Goal: Information Seeking & Learning: Learn about a topic

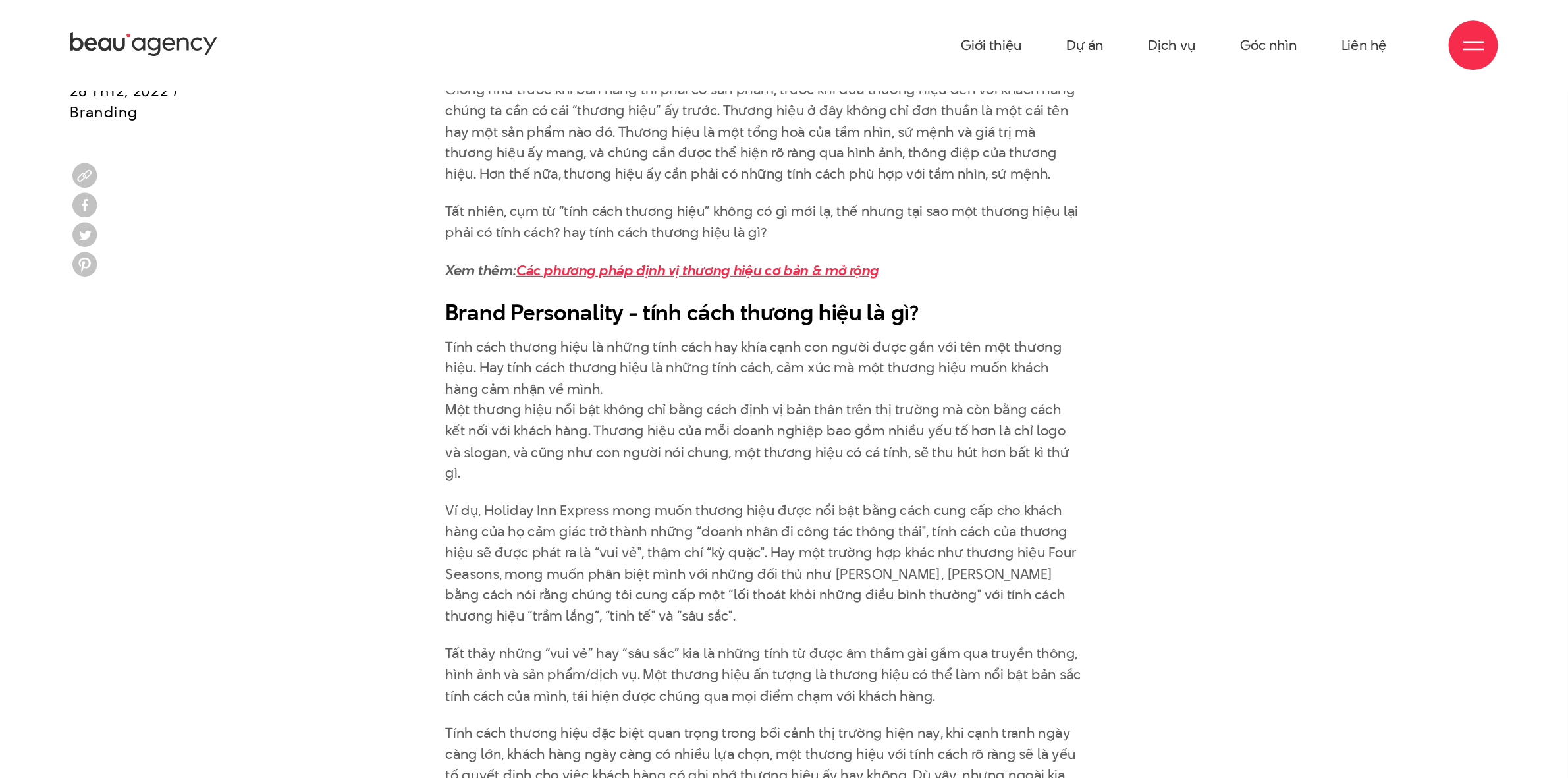
scroll to position [922, 0]
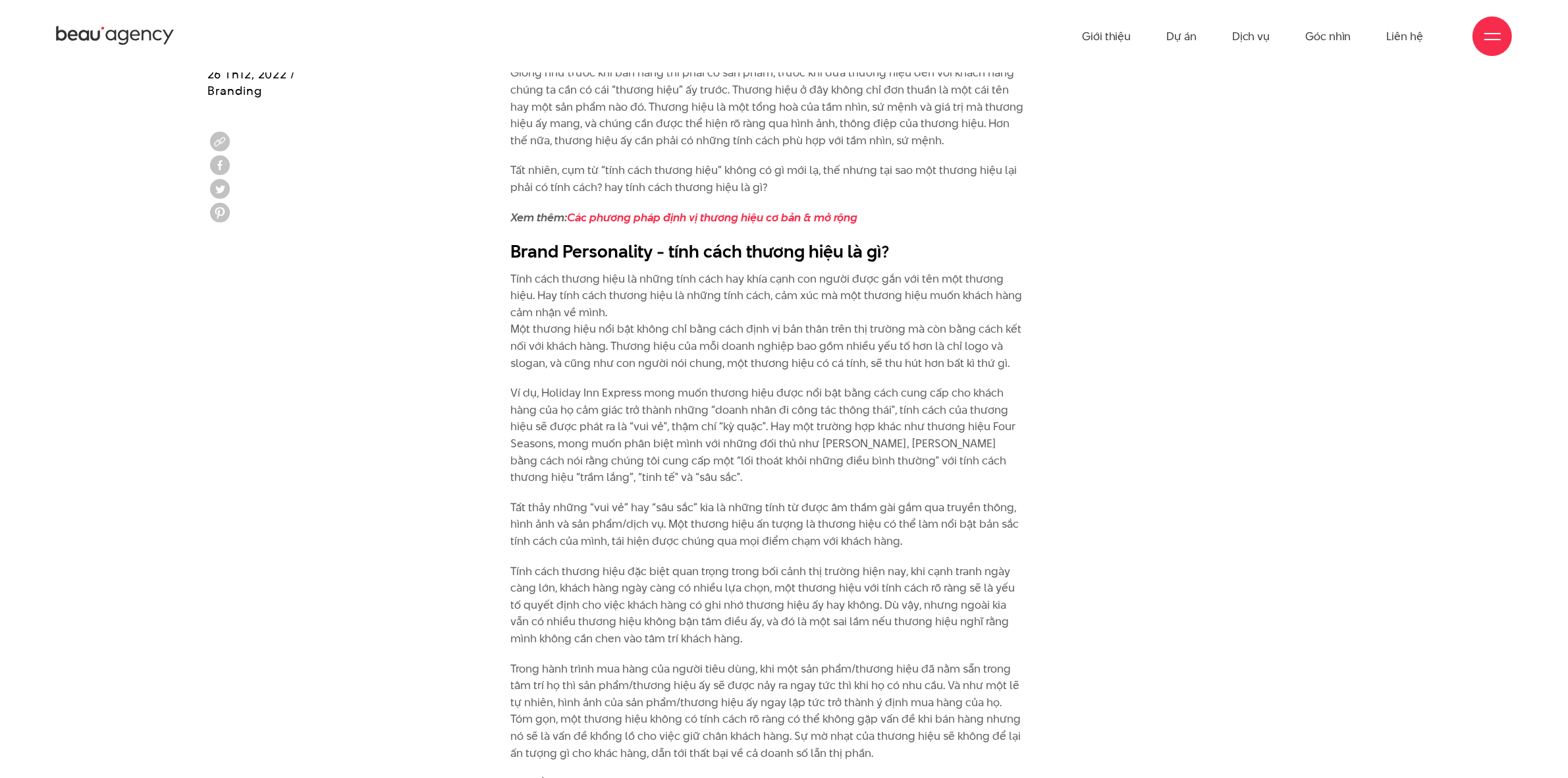
click at [520, 278] on p "Tính cách thương hiệu là những tính cách hay khía cạnh con người được gắn với t…" at bounding box center [767, 321] width 513 height 101
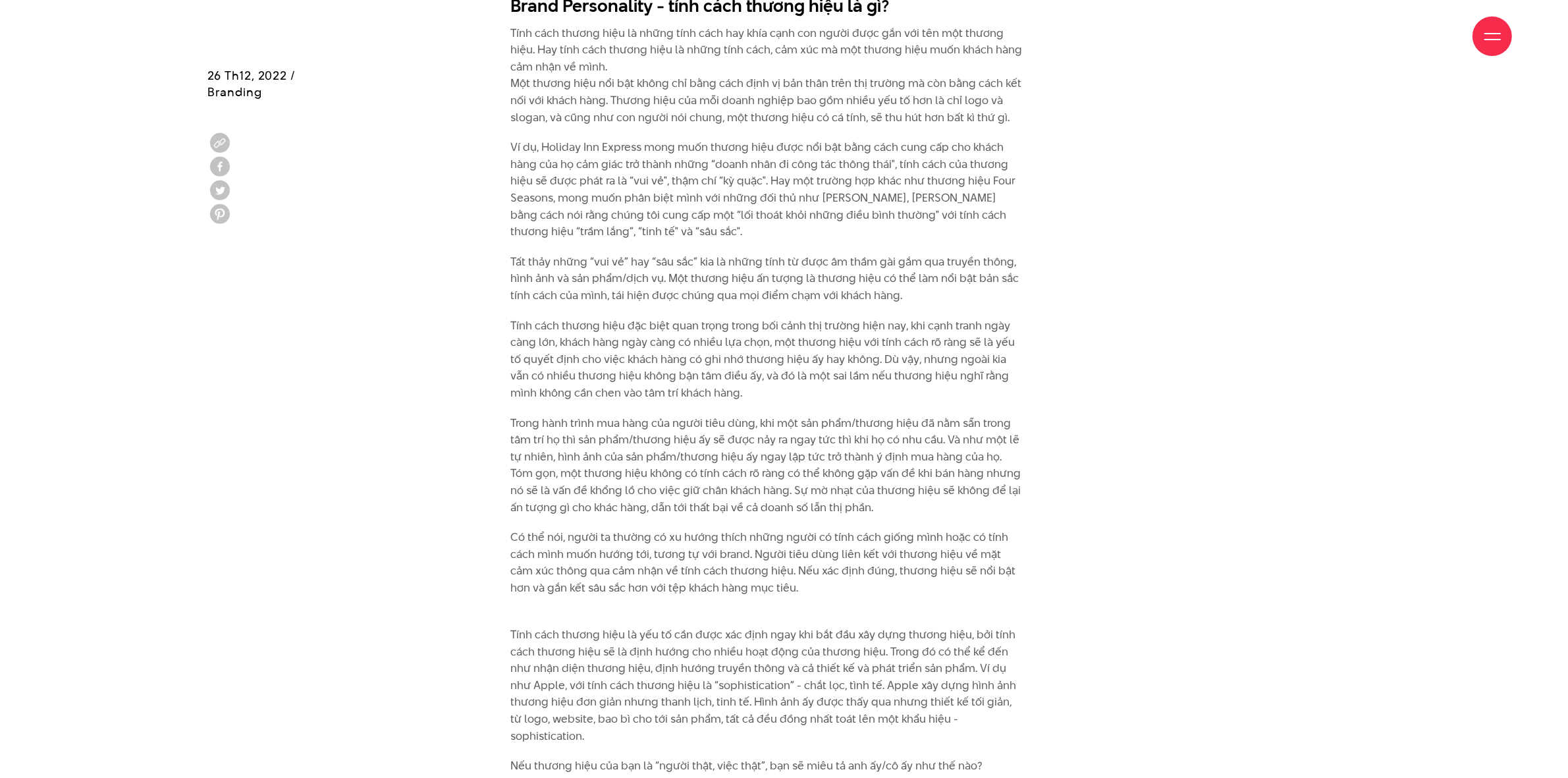
scroll to position [1169, 0]
drag, startPoint x: 510, startPoint y: 320, endPoint x: 734, endPoint y: 392, distance: 235.3
click at [734, 392] on p "Tính cách thương hiệu đặc biệt quan trọng trong bối cảnh thị trường hiện nay, k…" at bounding box center [767, 358] width 513 height 85
copy p "Tính cách thương hiệu đặc biệt quan trọng trong bối cảnh thị trường hiện nay, k…"
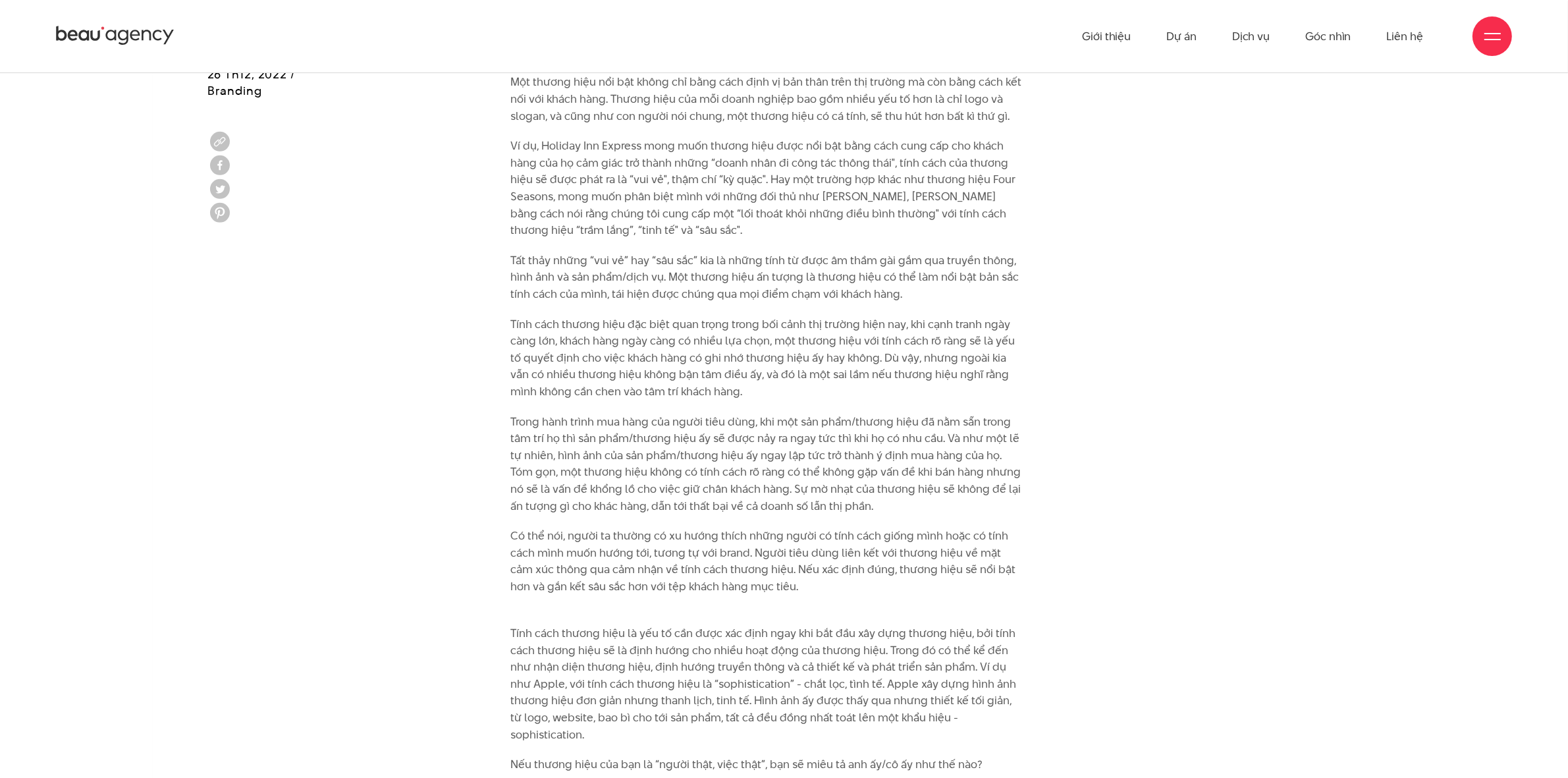
click at [589, 622] on p "Tính cách thương hiệu là yếu tố cần được xác định ngay khi bắt đầu xây dựng thư…" at bounding box center [767, 676] width 513 height 135
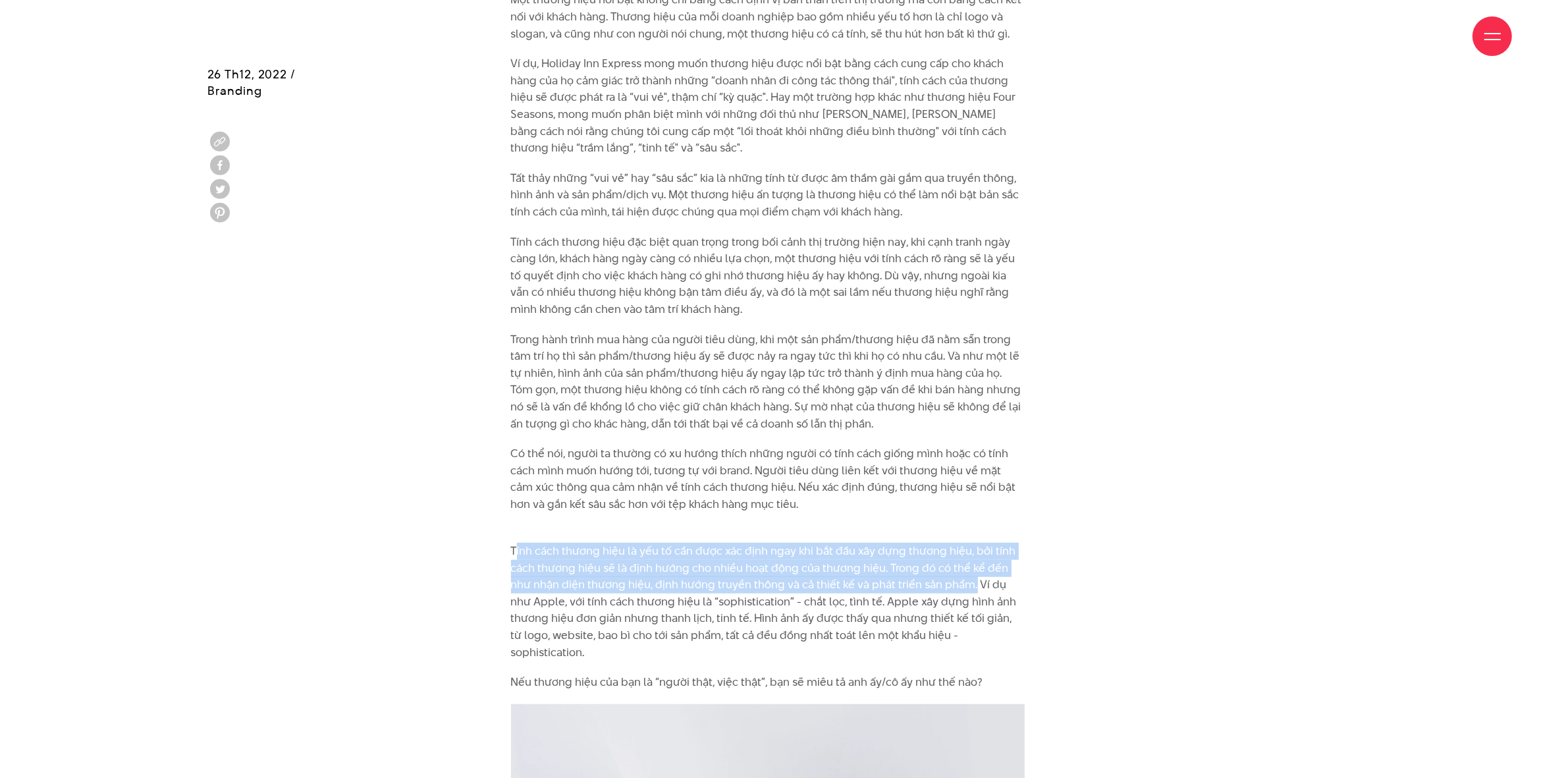
drag, startPoint x: 512, startPoint y: 547, endPoint x: 966, endPoint y: 582, distance: 455.3
click at [966, 582] on p "Tính cách thương hiệu là yếu tố cần được xác định ngay khi bắt đầu xây dựng thư…" at bounding box center [767, 594] width 513 height 135
copy p "Tính cách thương hiệu là yếu tố cần được xác định ngay khi bắt đầu xây dựng thư…"
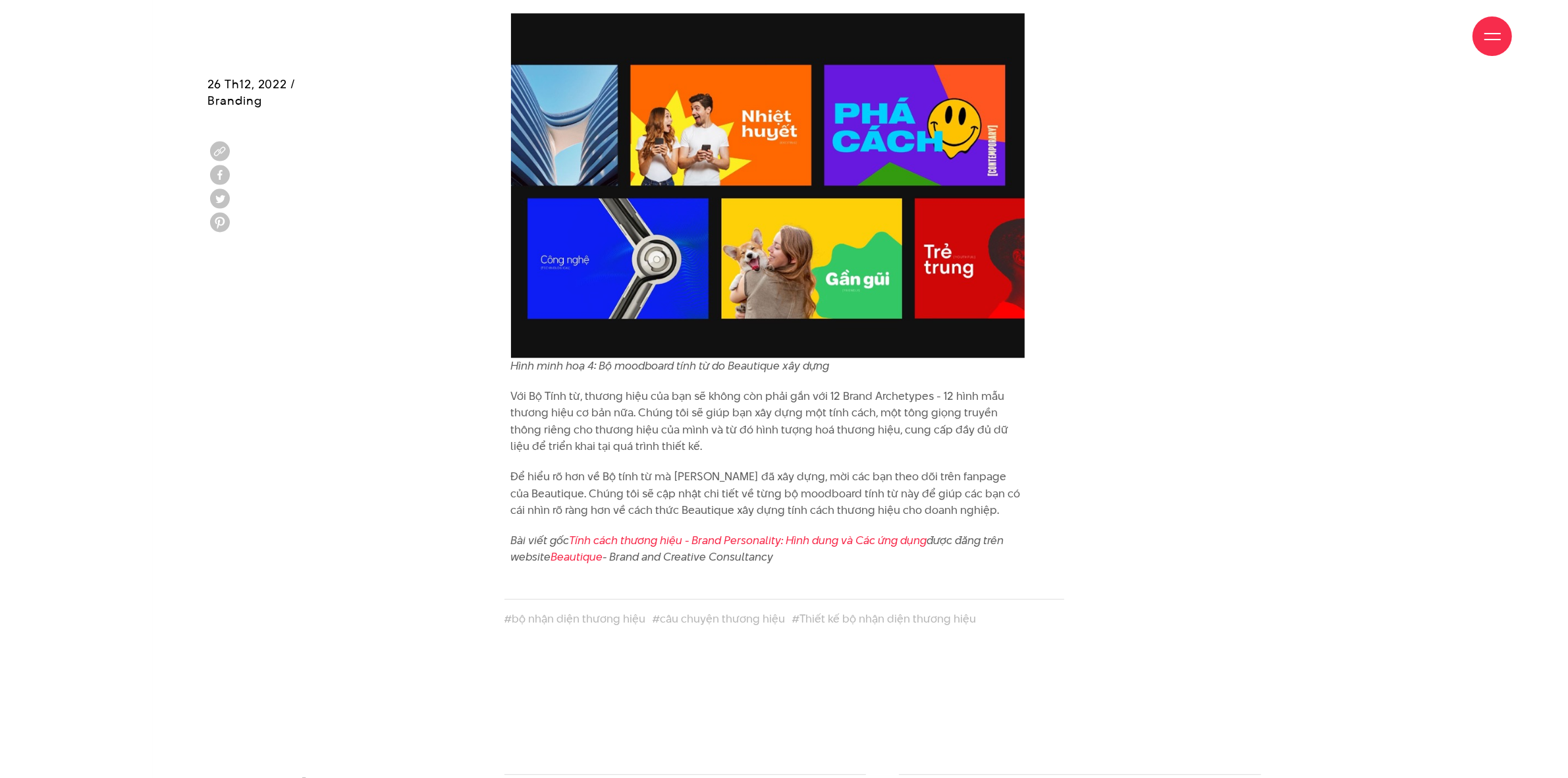
scroll to position [4379, 0]
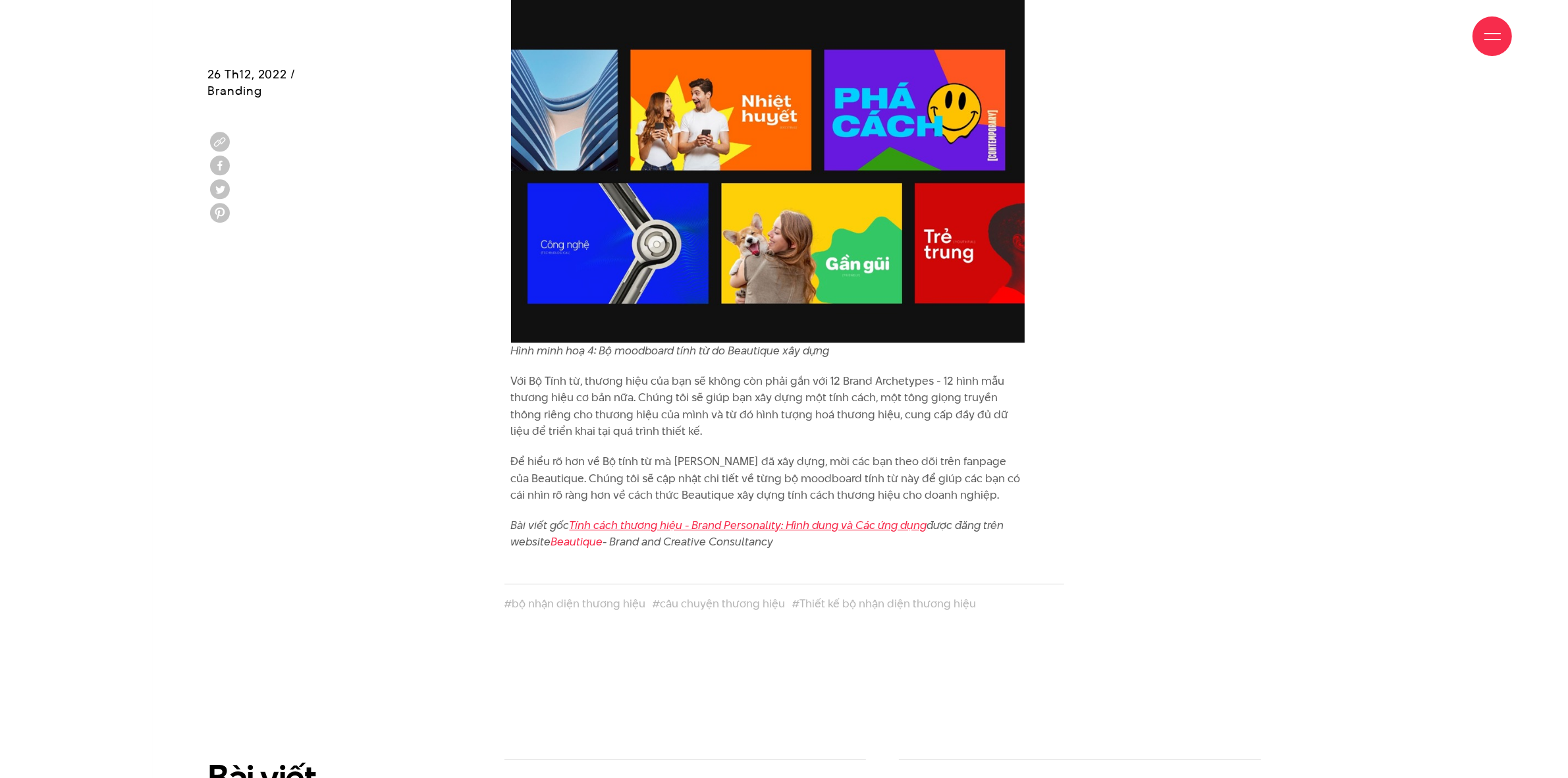
click at [754, 517] on link "Tính cách thương hiệu - Brand Personality: Hình dung và Các ứng dụng" at bounding box center [748, 525] width 358 height 16
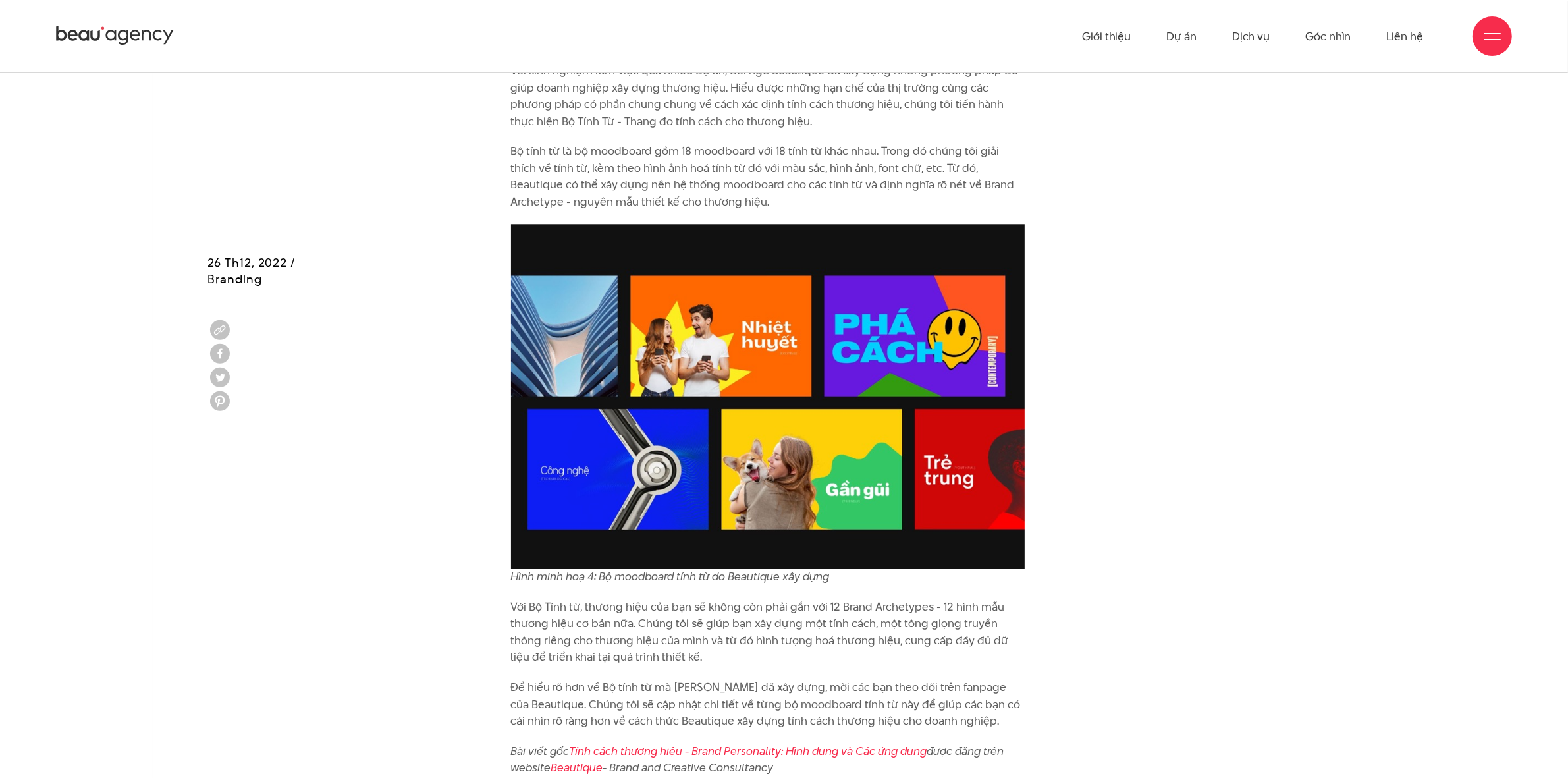
scroll to position [4132, 0]
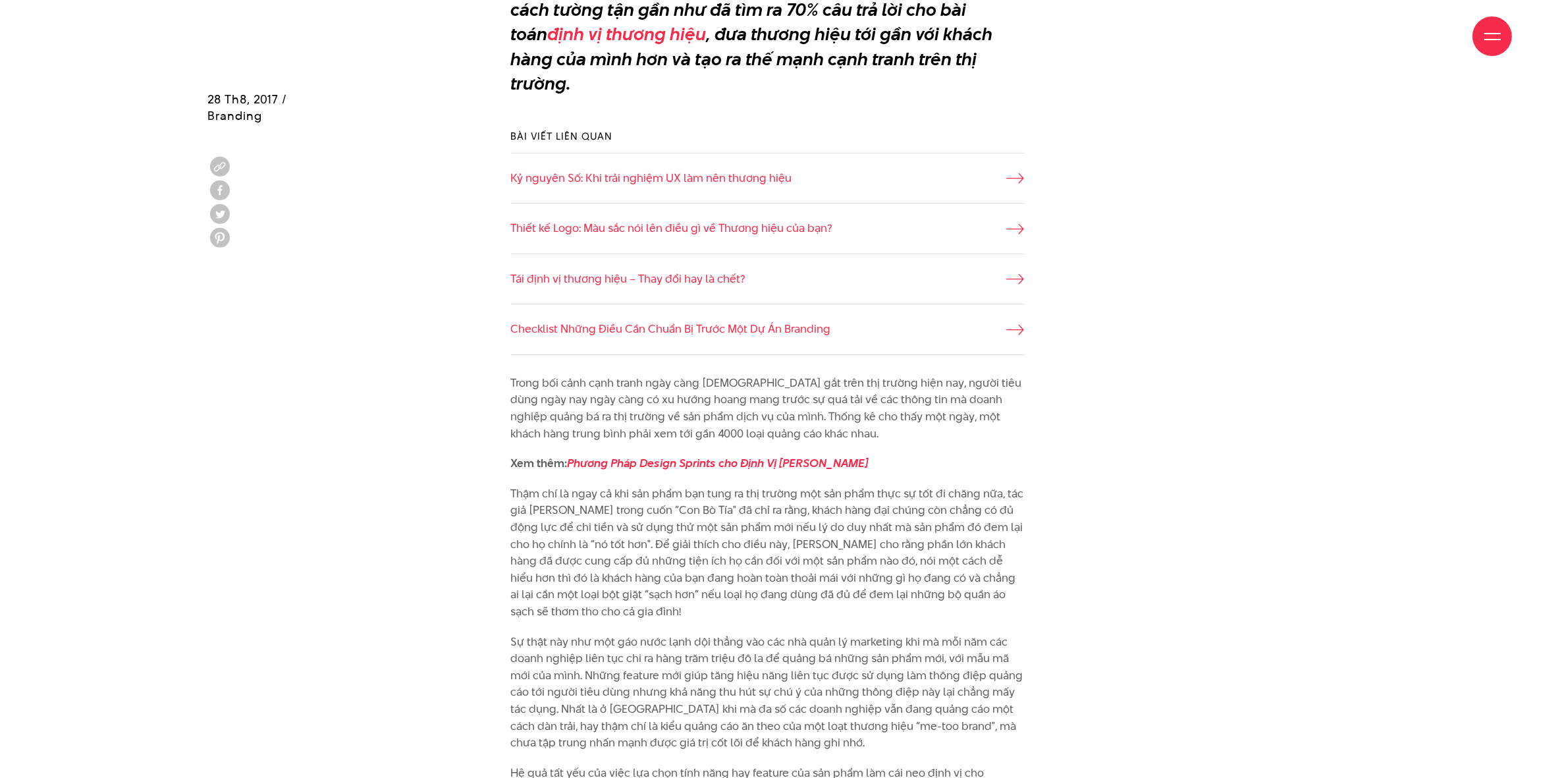
scroll to position [740, 0]
